Goal: Task Accomplishment & Management: Use online tool/utility

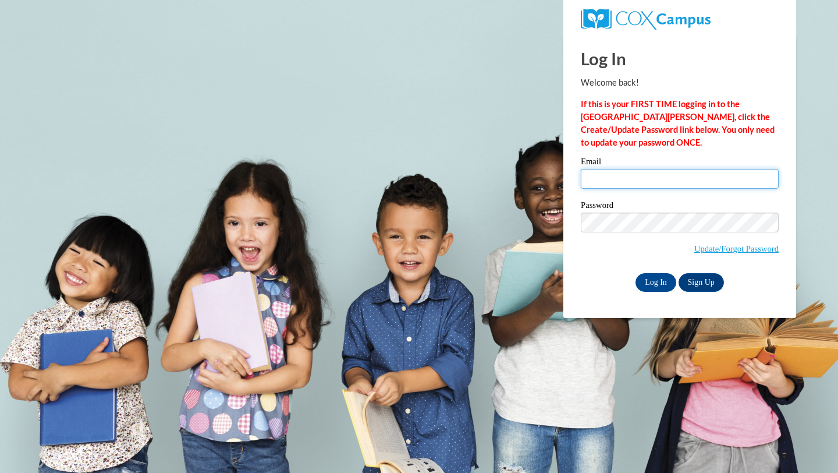
type input "saima@alphamindspreschool.com"
click at [608, 179] on input "saima@alphamindspreschool.com" at bounding box center [680, 179] width 198 height 20
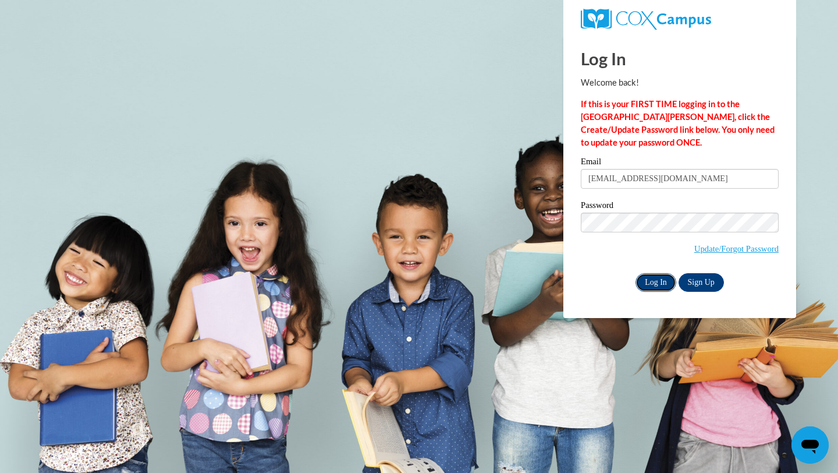
click at [660, 281] on input "Log In" at bounding box center [655, 282] width 41 height 19
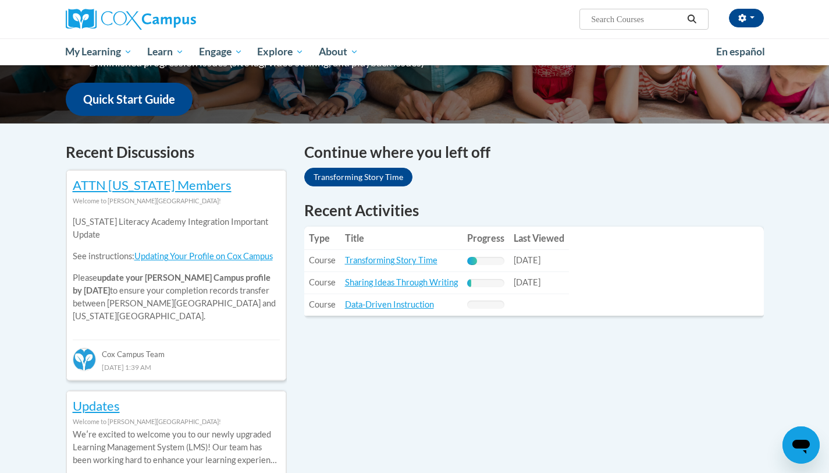
scroll to position [369, 0]
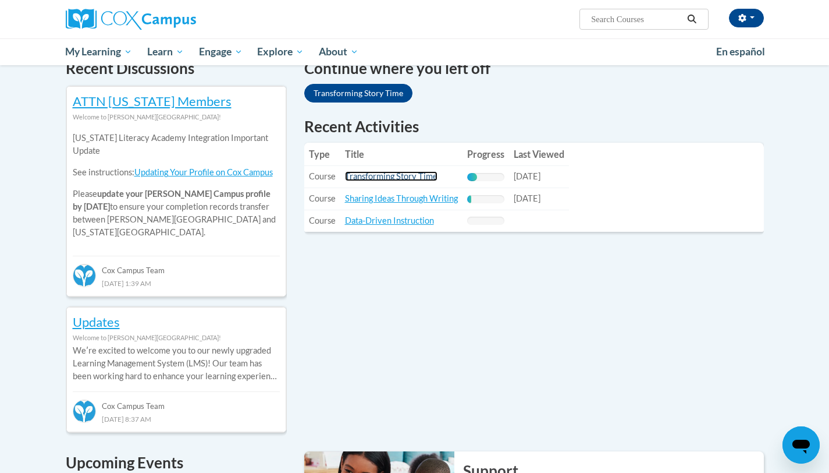
click at [424, 173] on link "Transforming Story Time" at bounding box center [391, 176] width 93 height 10
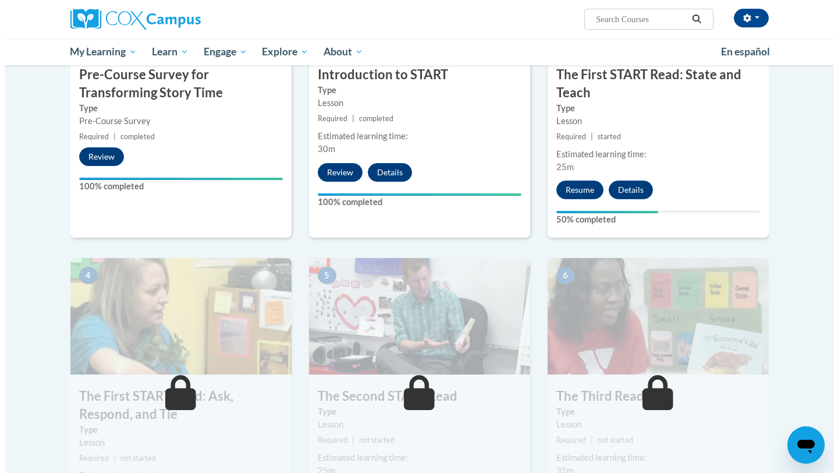
scroll to position [388, 0]
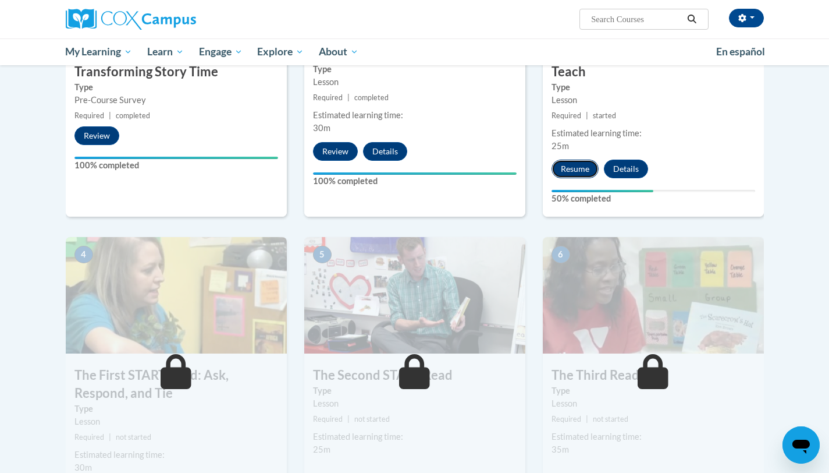
click at [574, 166] on button "Resume" at bounding box center [575, 168] width 47 height 19
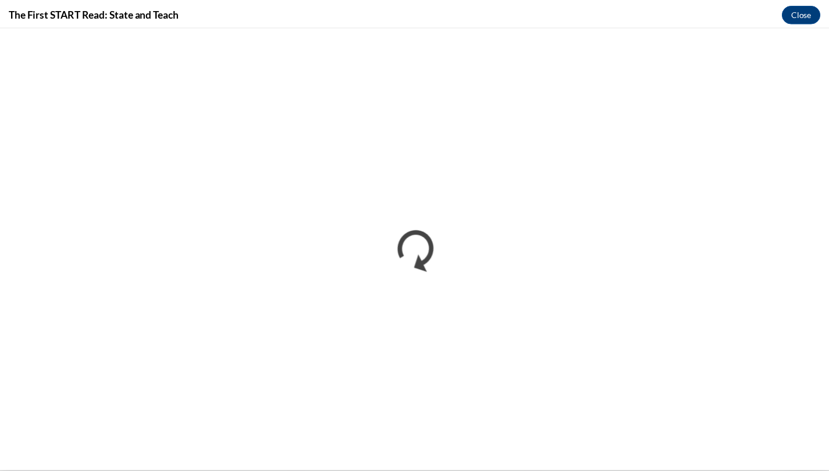
scroll to position [0, 0]
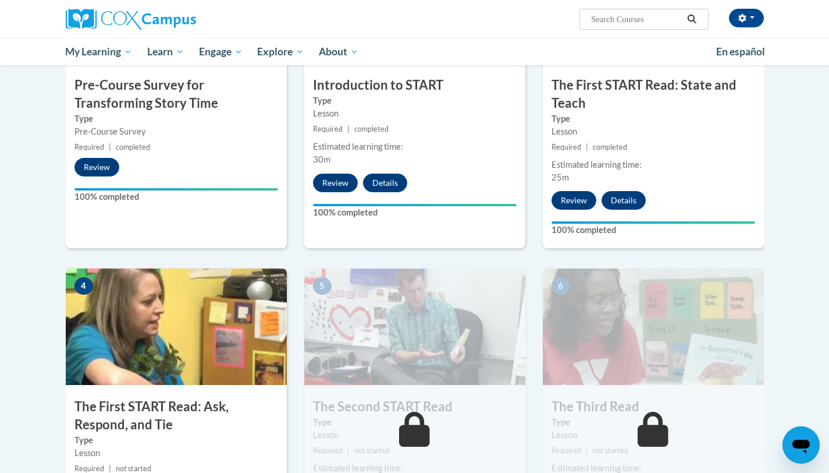
scroll to position [770, 0]
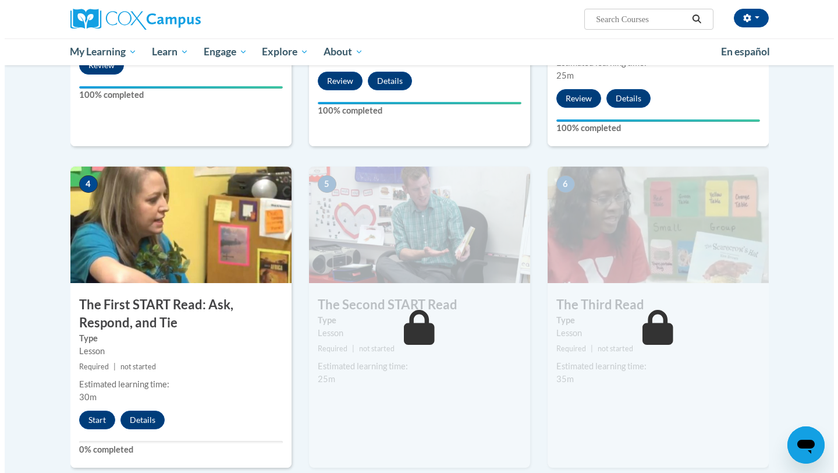
scroll to position [451, 0]
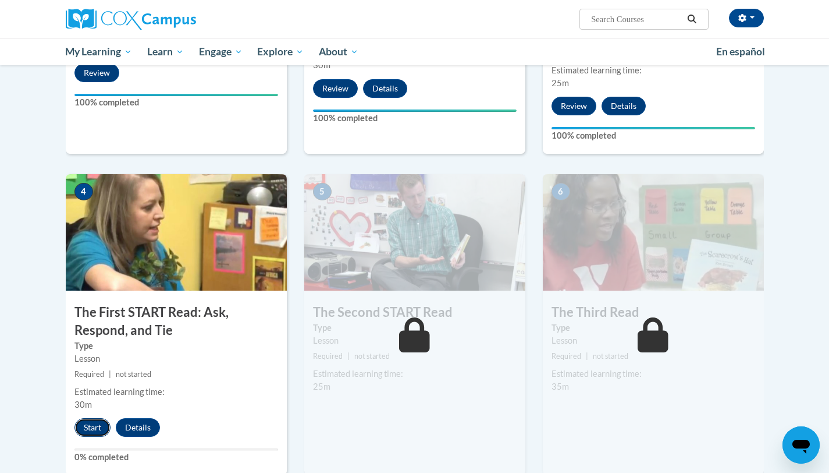
click at [89, 427] on button "Start" at bounding box center [92, 427] width 36 height 19
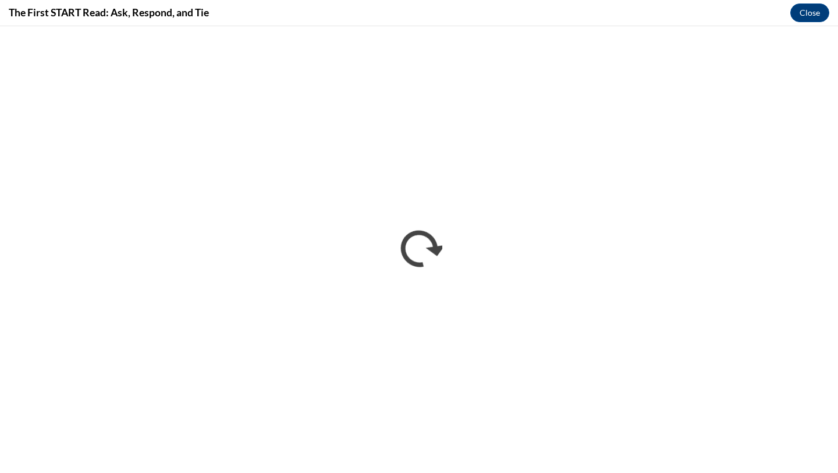
scroll to position [0, 0]
